Goal: Book appointment/travel/reservation

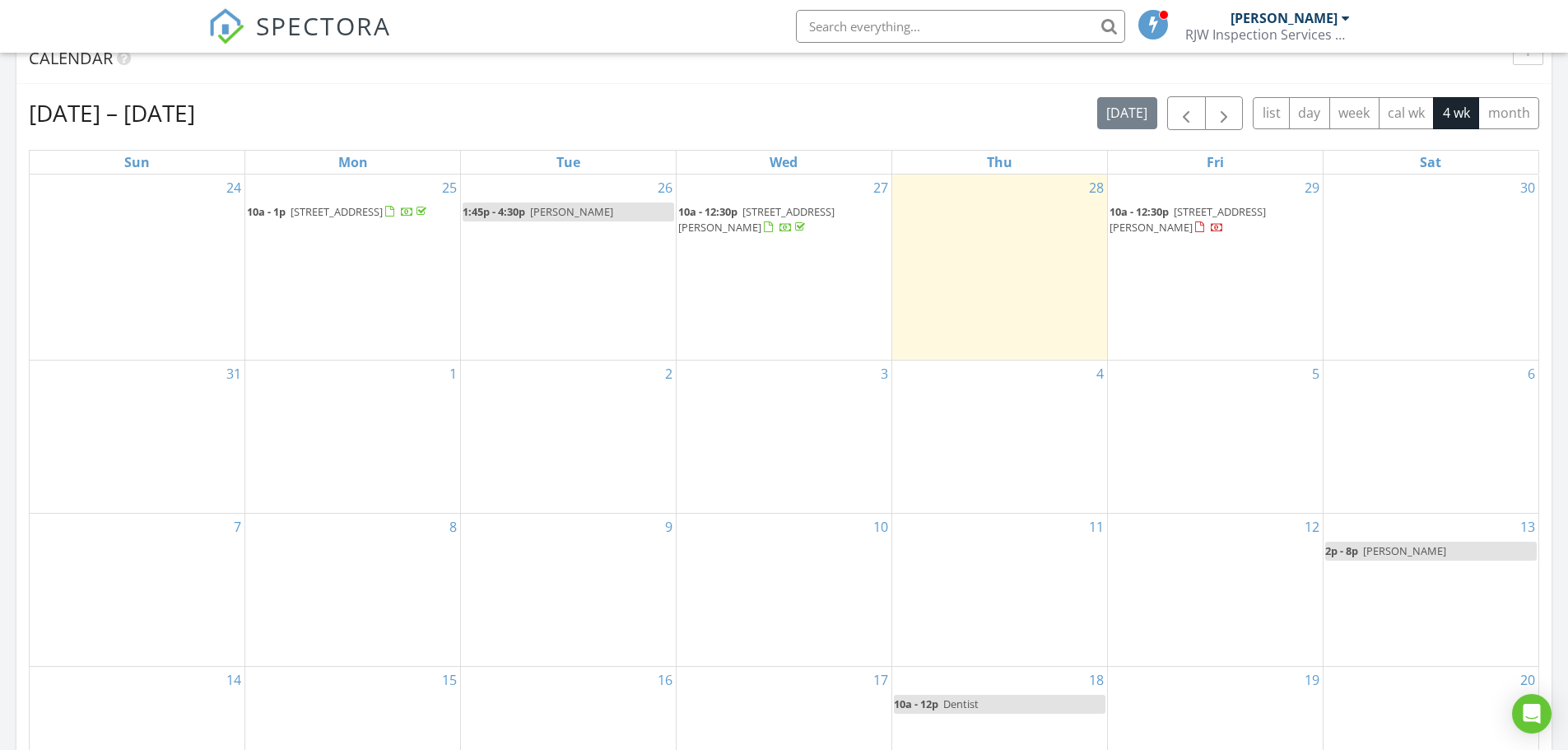
scroll to position [748, 0]
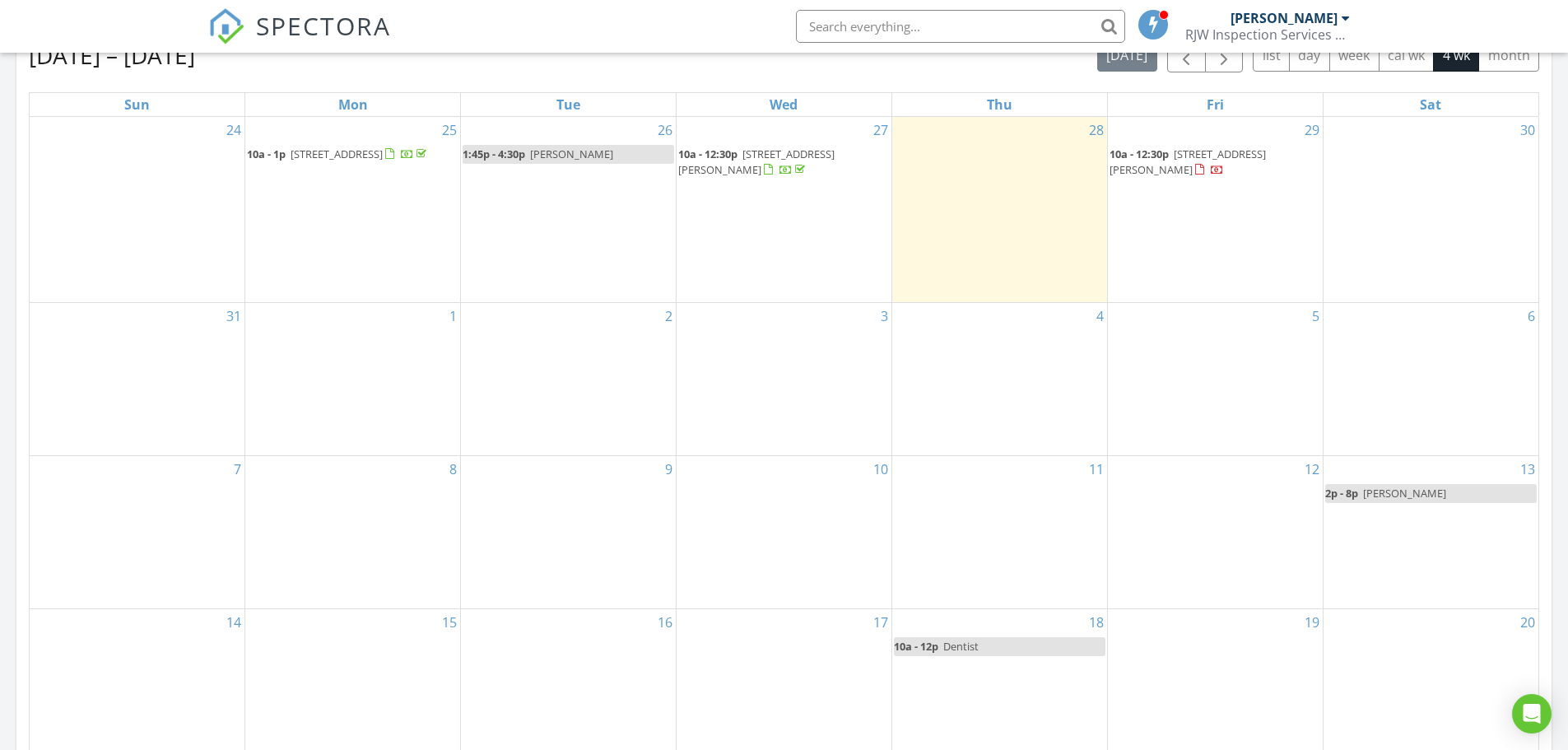
click at [567, 330] on div "2" at bounding box center [568, 379] width 215 height 153
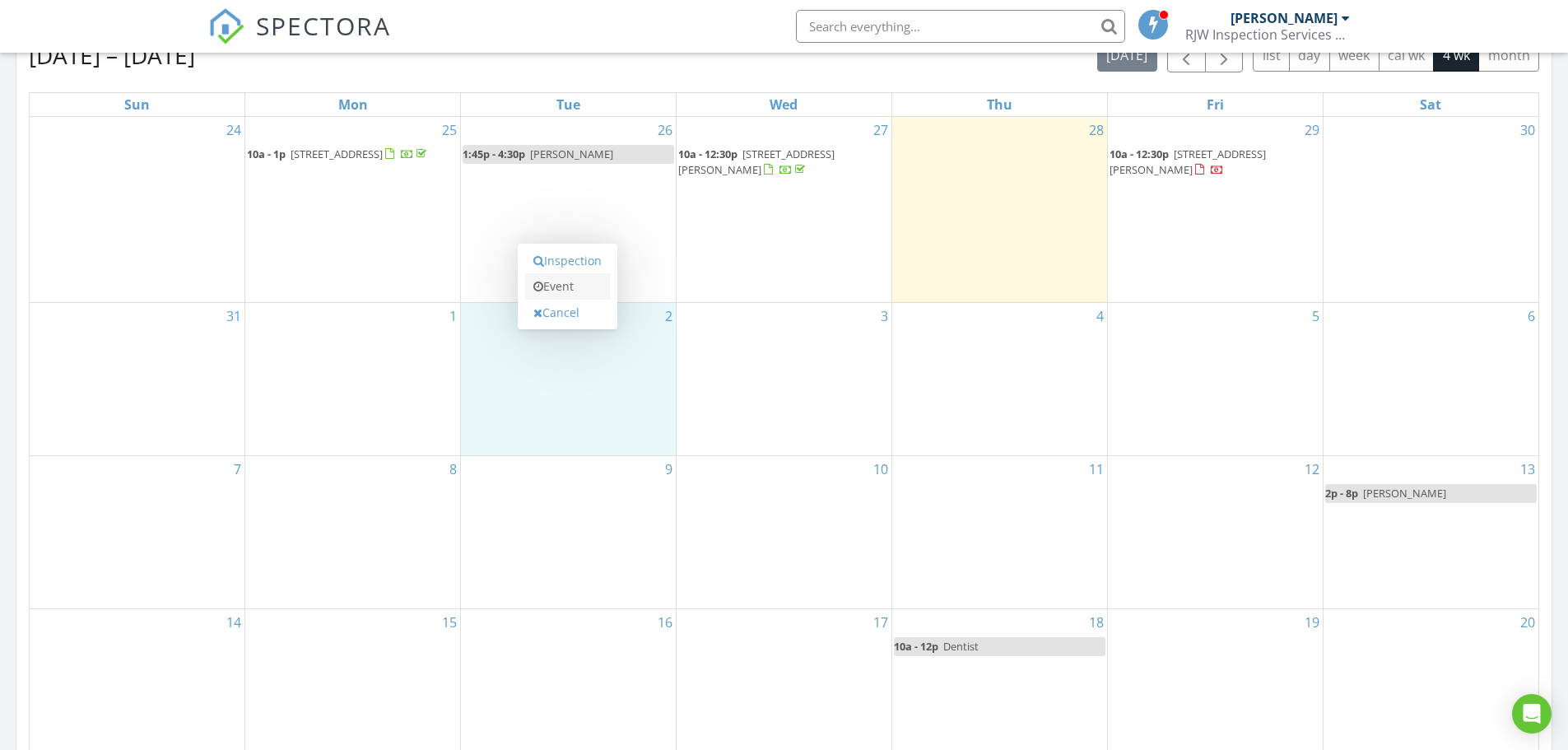
click at [566, 288] on link "Event" at bounding box center [567, 286] width 85 height 26
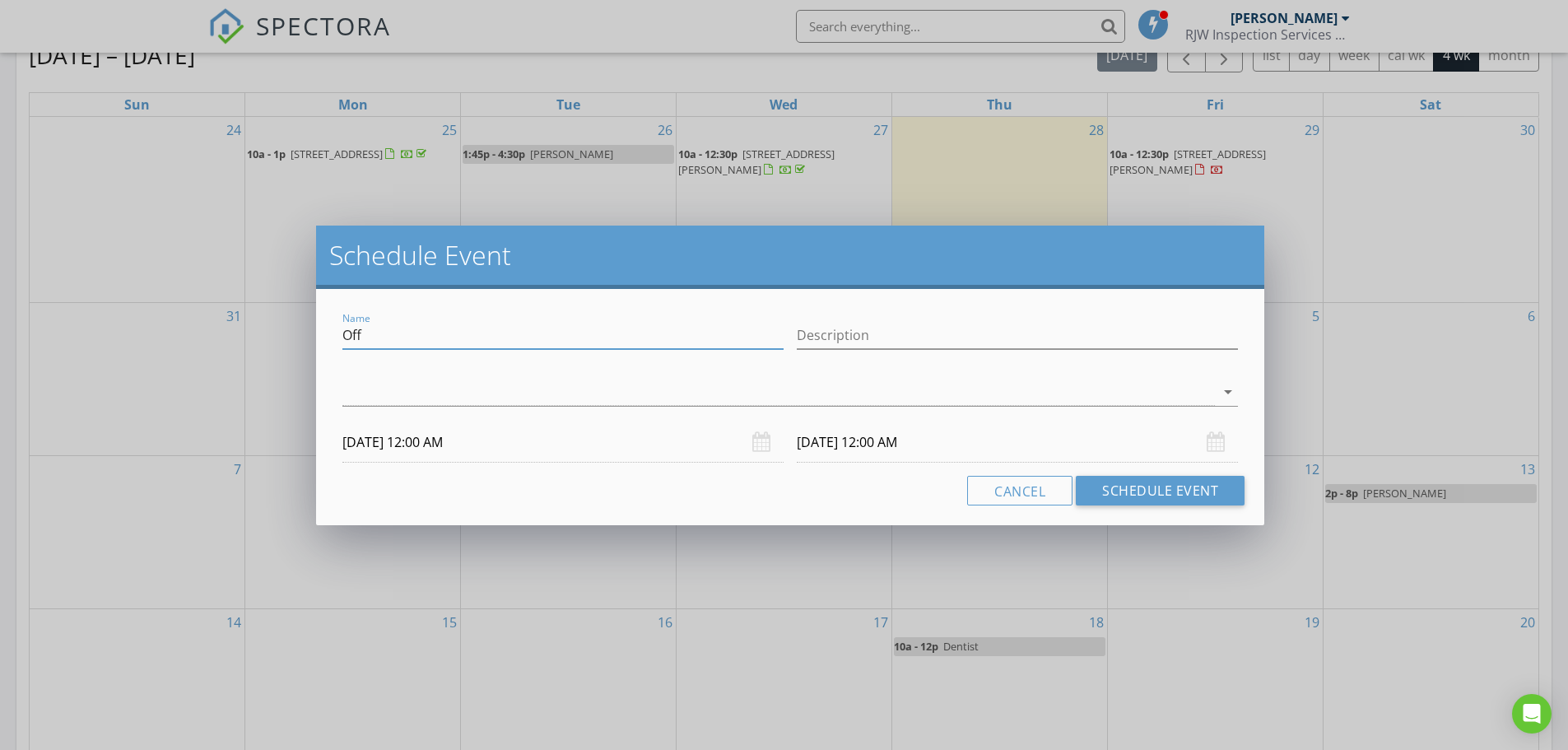
click at [552, 337] on input "Off" at bounding box center [562, 335] width 441 height 27
type input "O"
type input "Re-Insp: [PERSON_NAME]."
click at [1229, 392] on icon "arrow_drop_down" at bounding box center [1228, 391] width 20 height 20
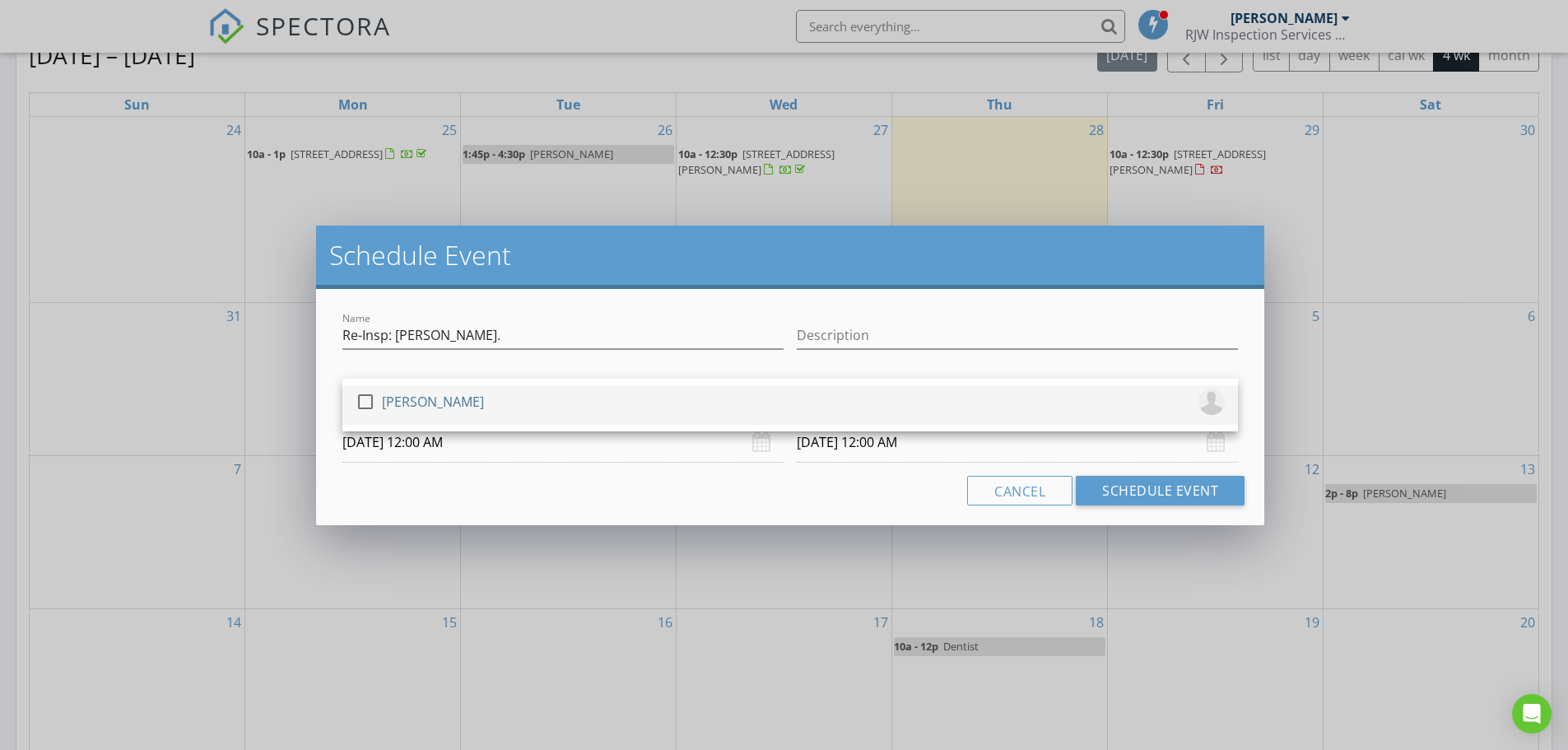
click at [371, 403] on div at bounding box center [365, 401] width 28 height 28
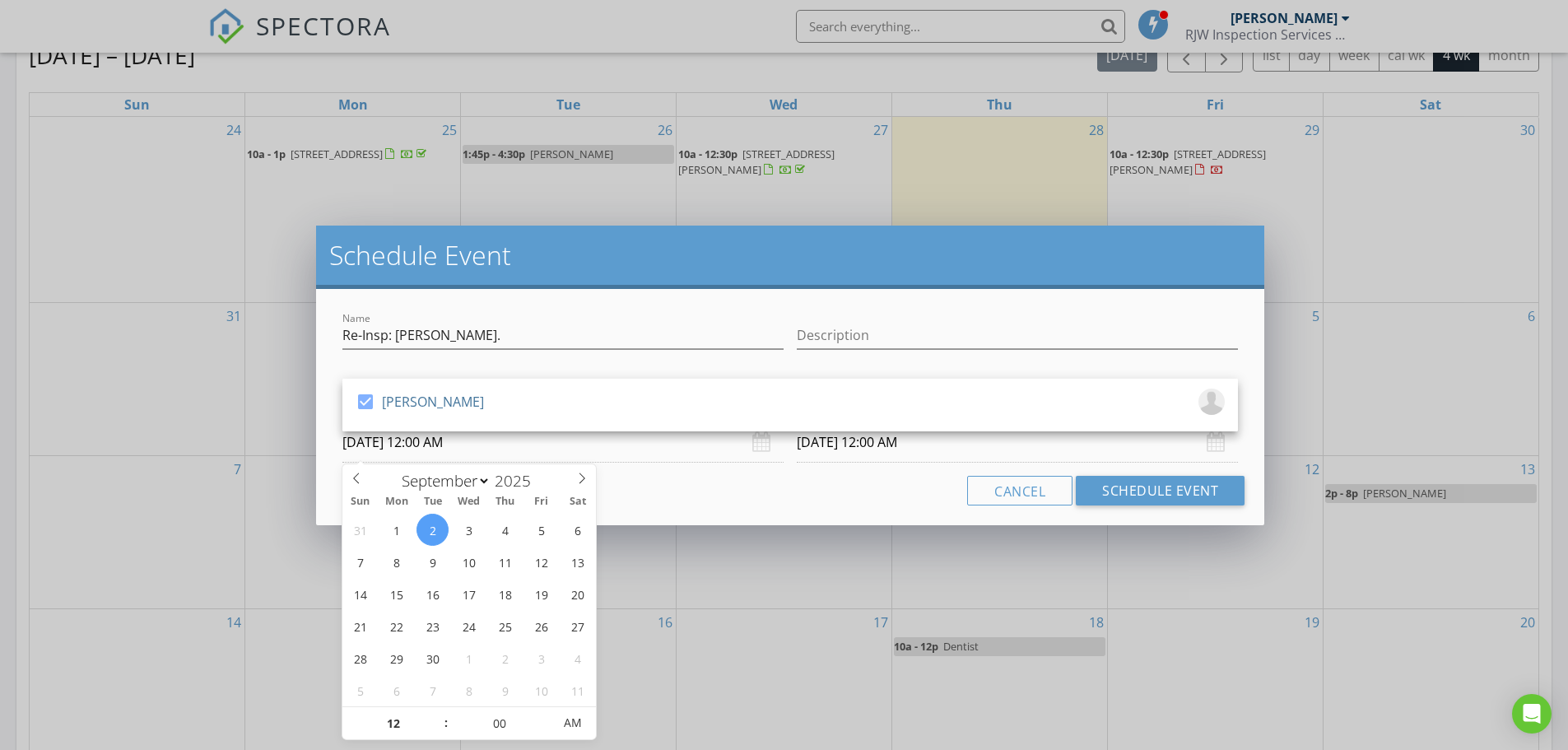
click at [389, 443] on input "[DATE] 12:00 AM" at bounding box center [562, 442] width 441 height 40
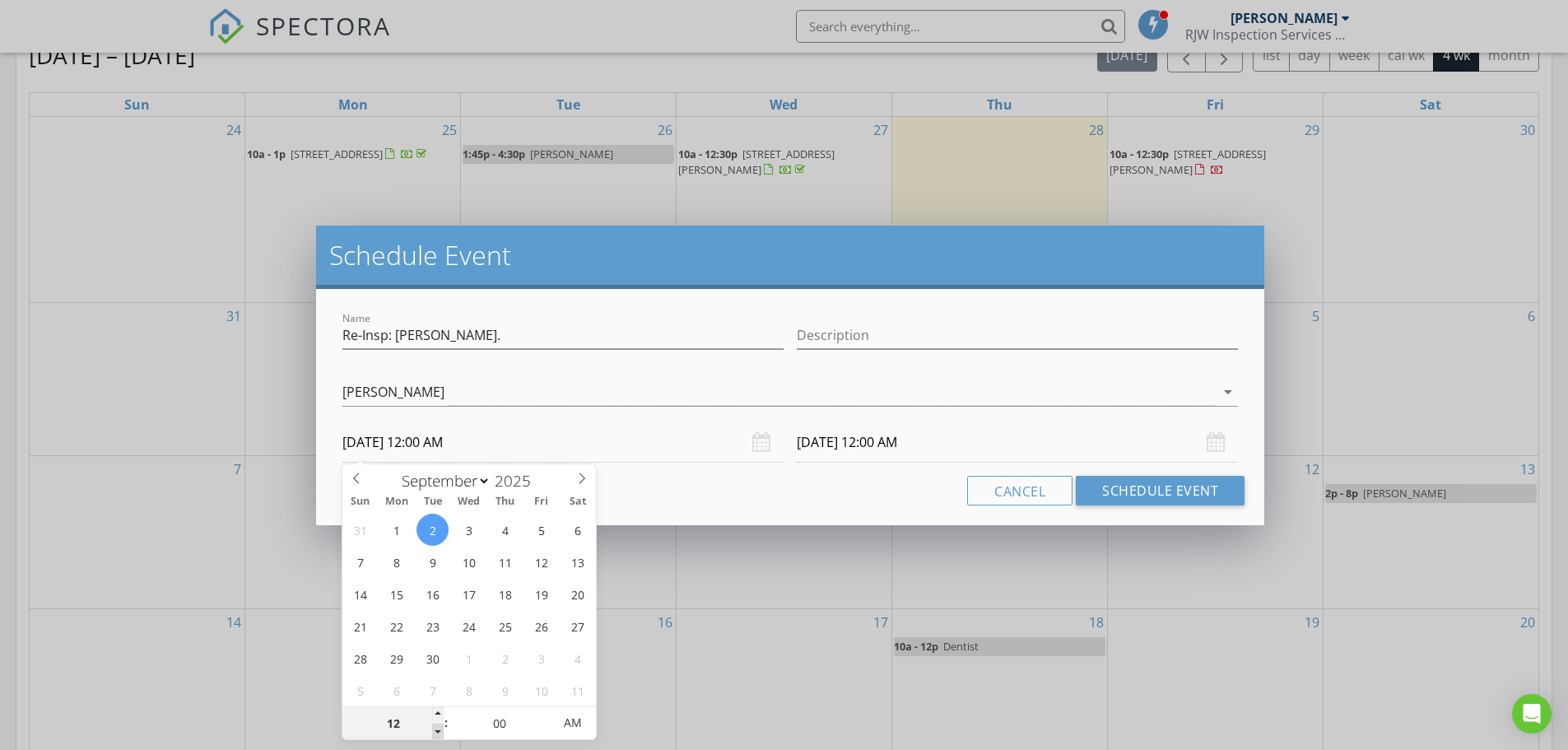
type input "11"
type input "[DATE] 11:00 PM"
click at [437, 731] on span at bounding box center [438, 731] width 12 height 17
type input "11"
type input "[DATE] 11:00 PM"
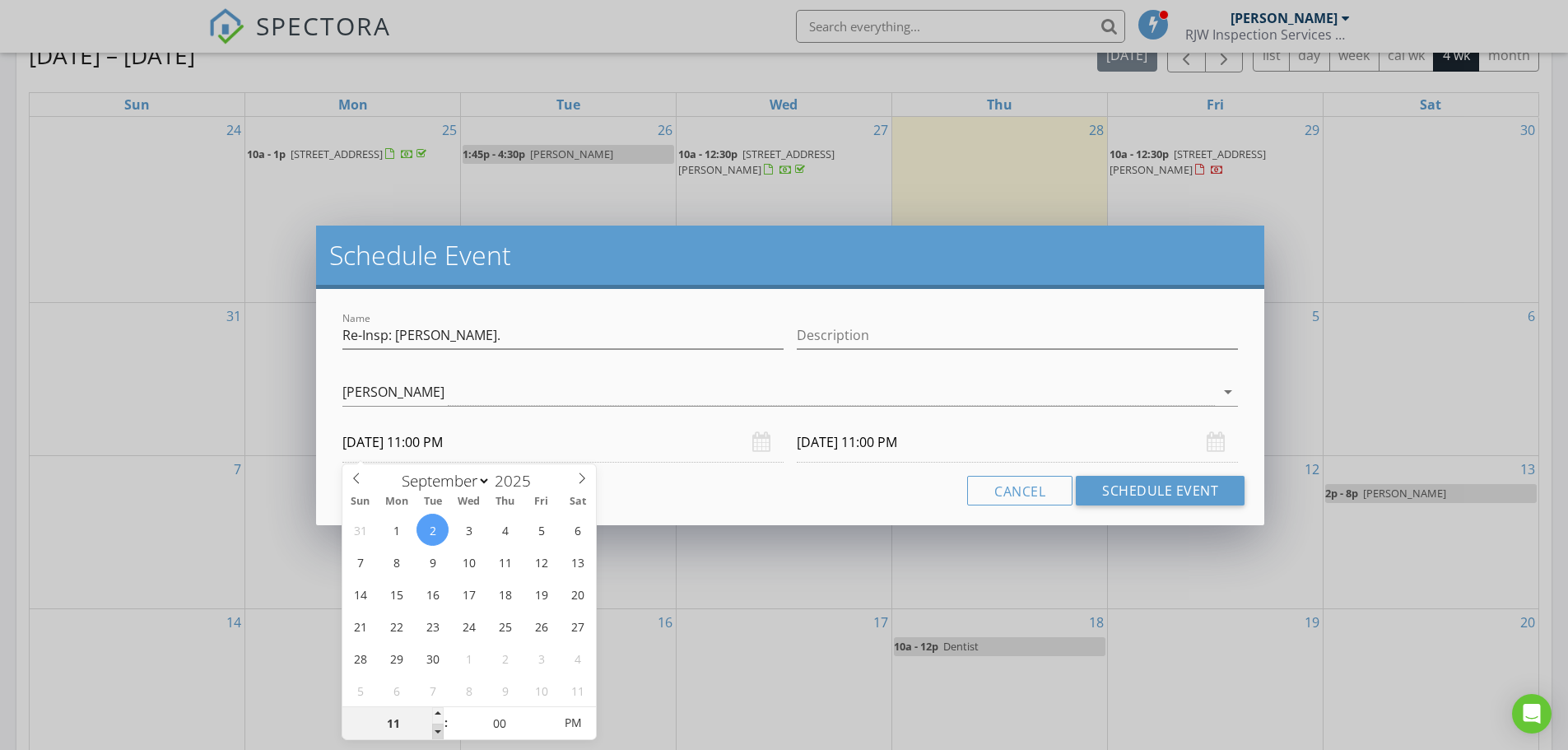
type input "10"
type input "[DATE] 10:00 PM"
click at [437, 731] on span at bounding box center [438, 731] width 12 height 17
type input "10"
type input "[DATE] 10:00 PM"
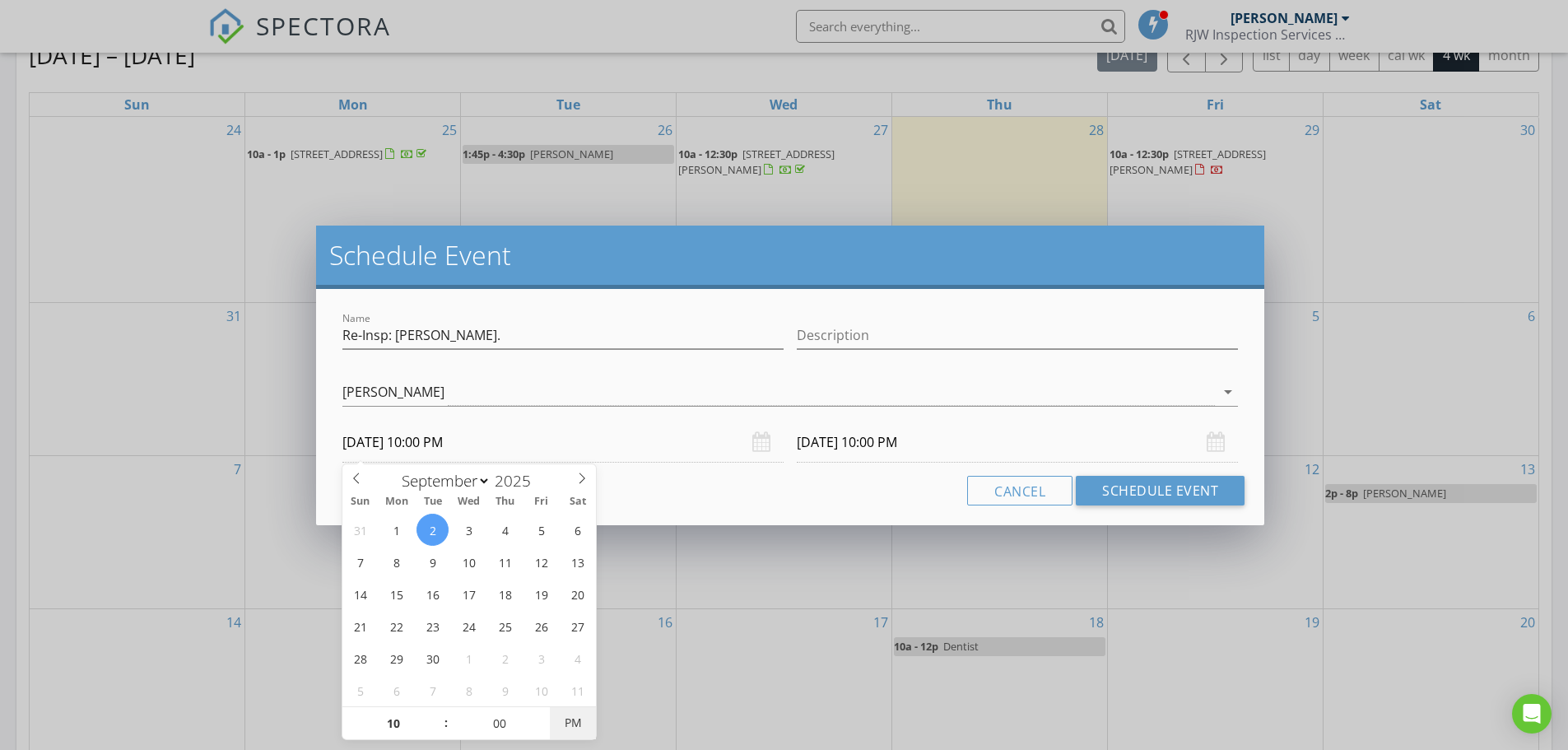
type input "[DATE] 10:00 AM"
click at [564, 724] on span "PM" at bounding box center [572, 723] width 45 height 33
click at [823, 444] on input "[DATE] 10:00 AM" at bounding box center [1017, 442] width 441 height 40
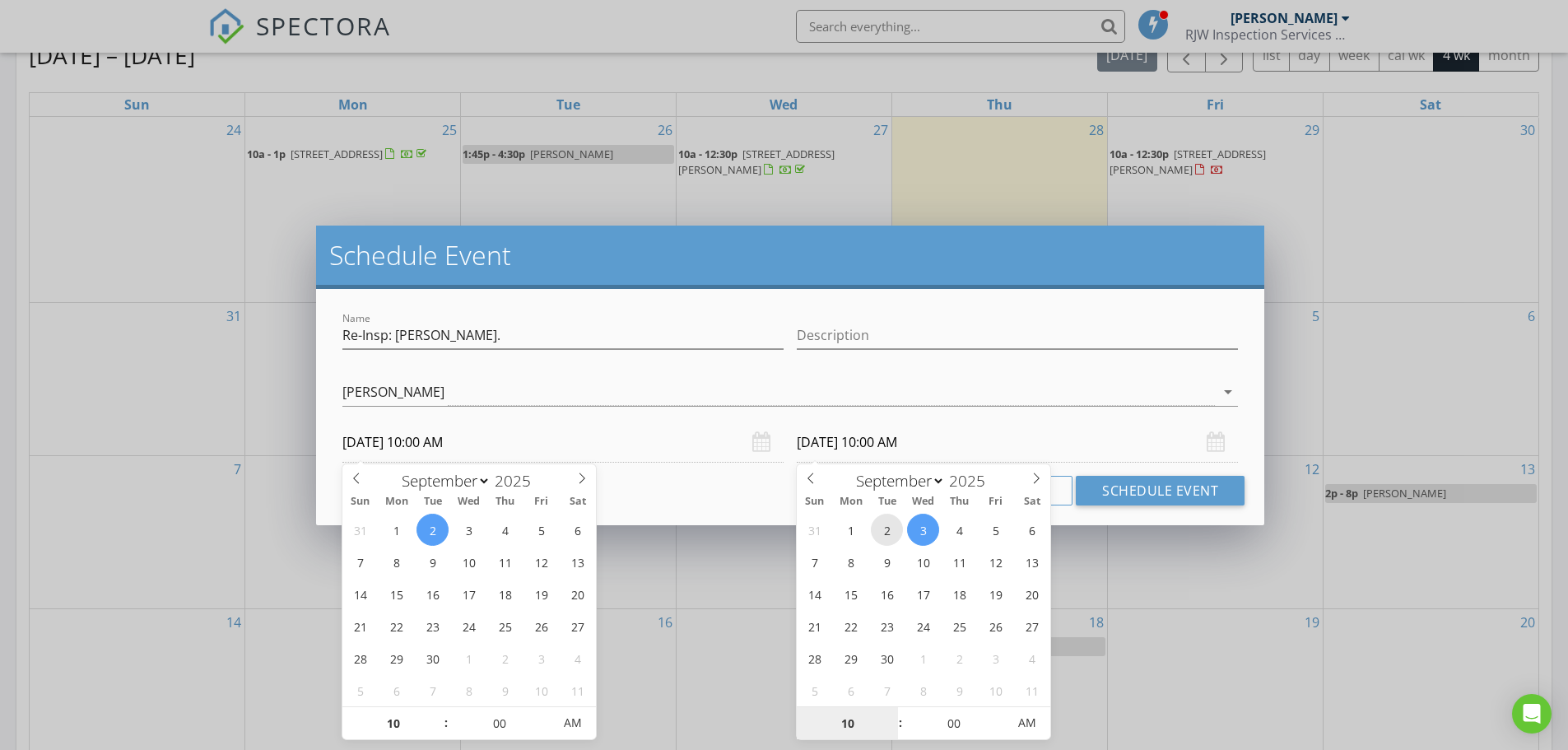
type input "[DATE] 10:00 AM"
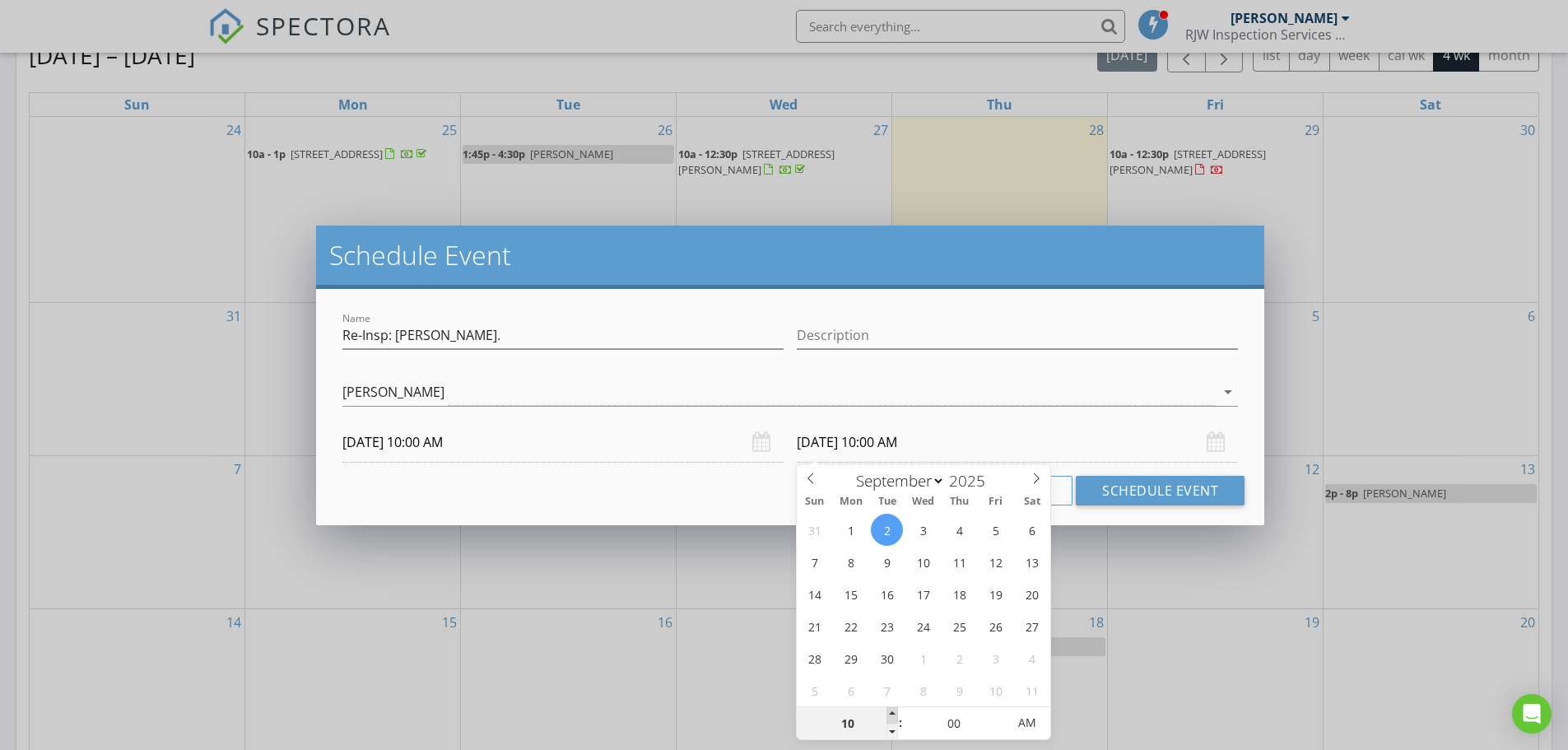
type input "11"
type input "[DATE] 11:00 AM"
click at [894, 715] on span at bounding box center [892, 715] width 12 height 17
type input "12"
type input "[DATE] 12:00 PM"
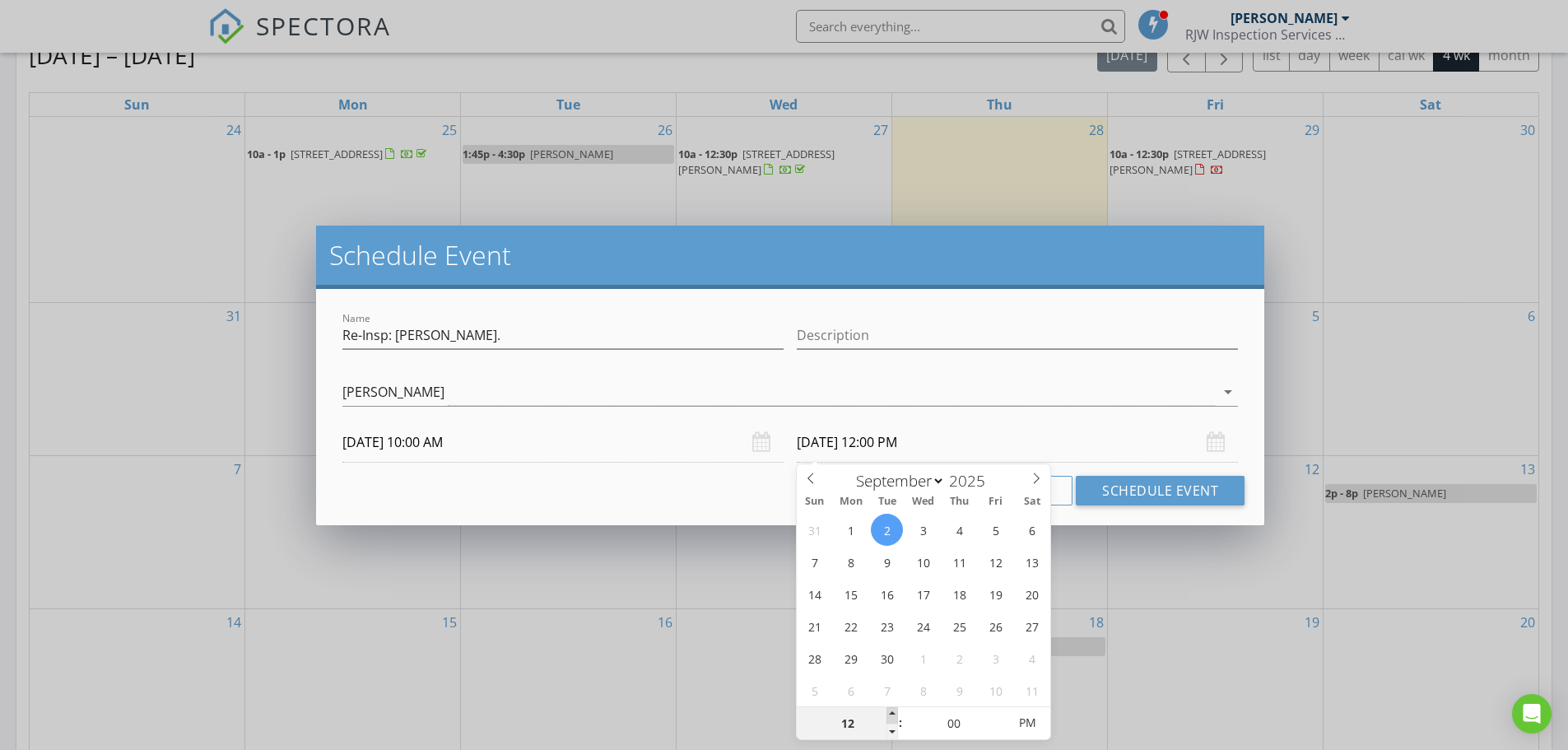
click at [894, 715] on span at bounding box center [892, 715] width 12 height 17
type input "01"
type input "[DATE] 1:00 PM"
click at [894, 715] on span at bounding box center [892, 715] width 12 height 17
click at [1103, 496] on button "Schedule Event" at bounding box center [1160, 490] width 169 height 29
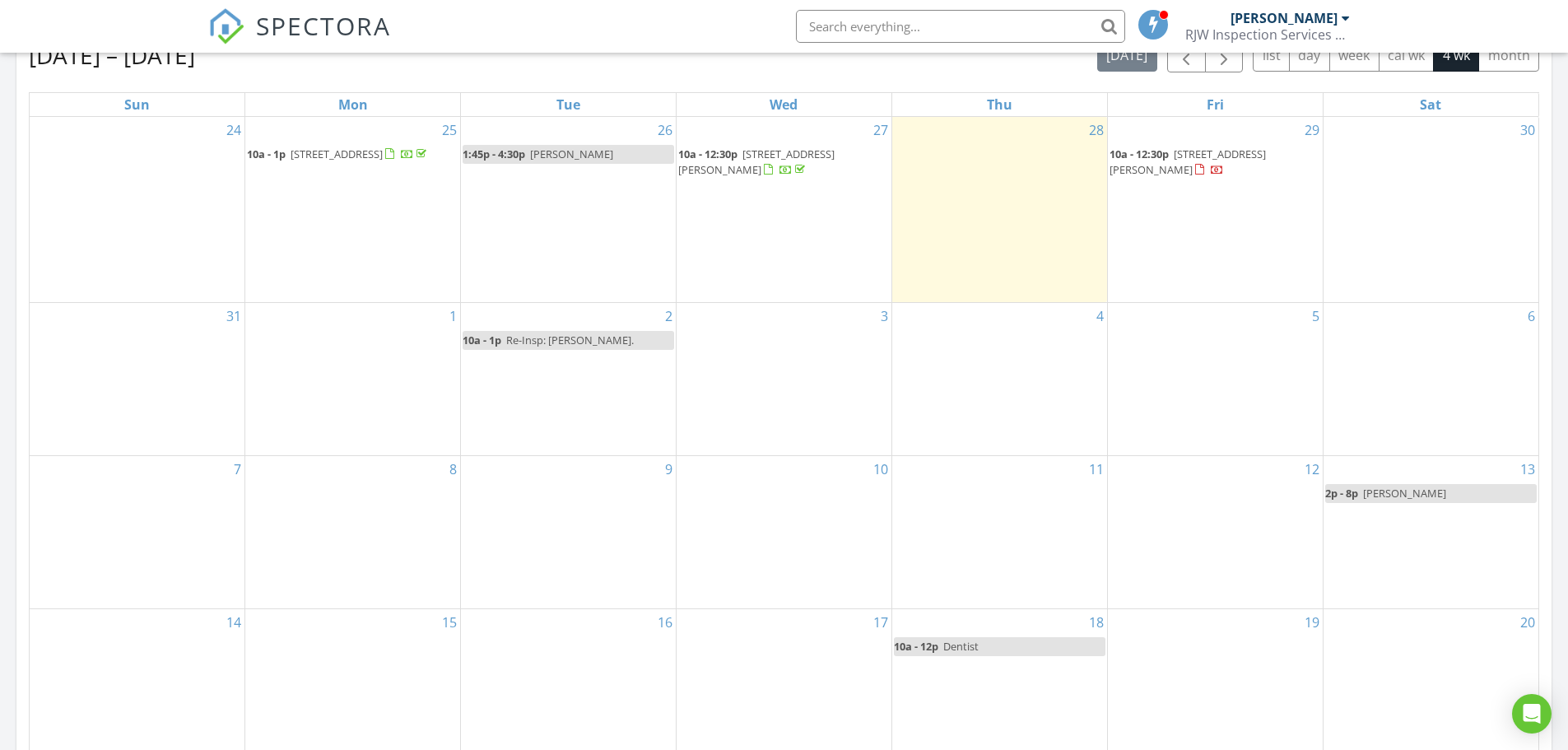
click at [1348, 19] on div at bounding box center [1346, 18] width 8 height 13
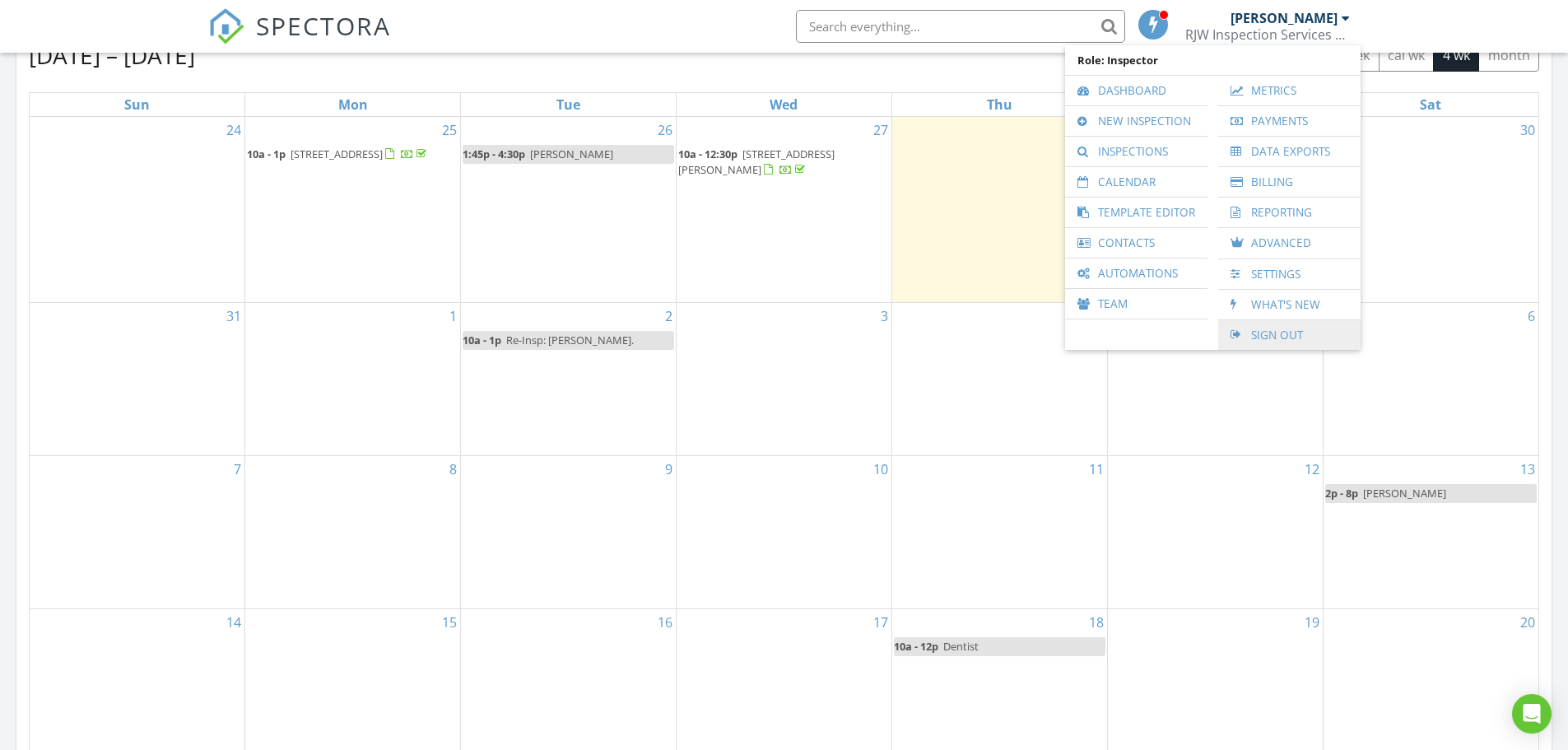
click at [1301, 335] on link "Sign Out" at bounding box center [1289, 334] width 126 height 29
